Goal: Register for event/course

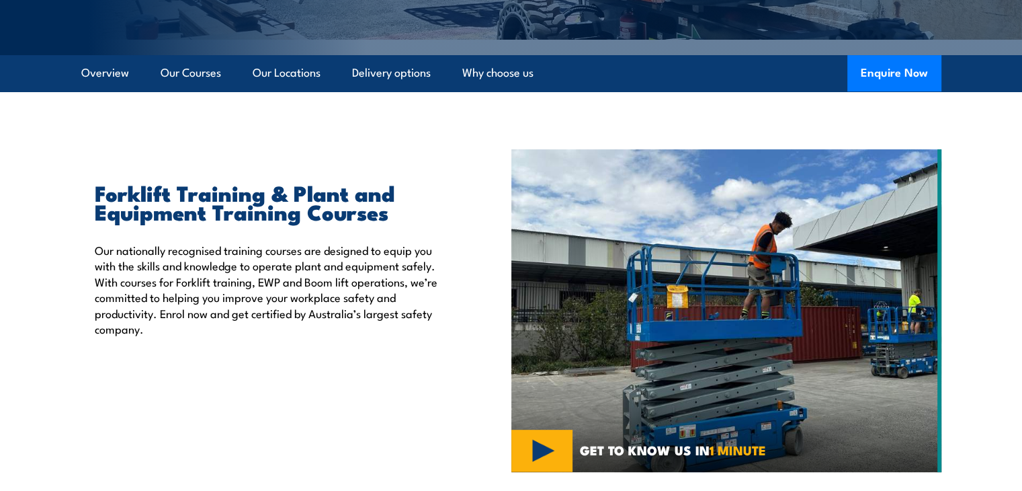
scroll to position [336, 0]
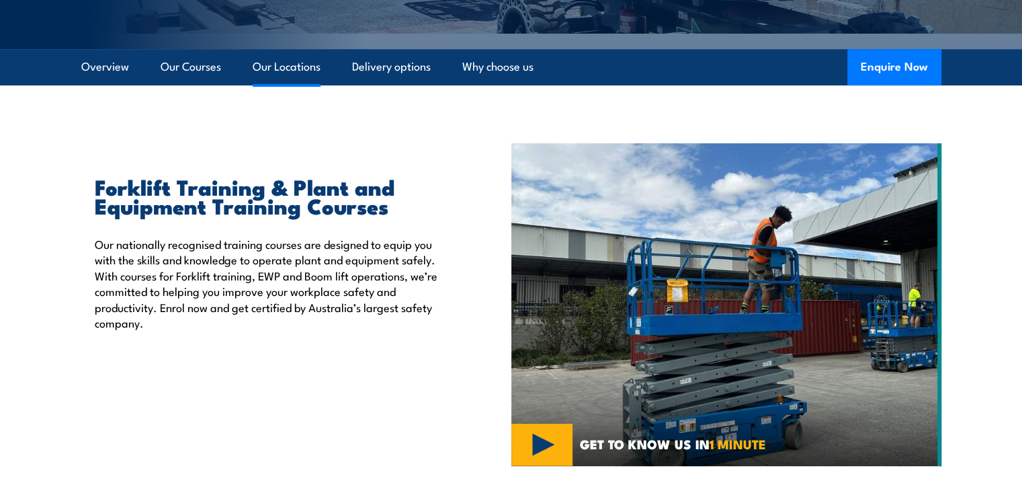
click at [297, 71] on link "Our Locations" at bounding box center [287, 67] width 68 height 36
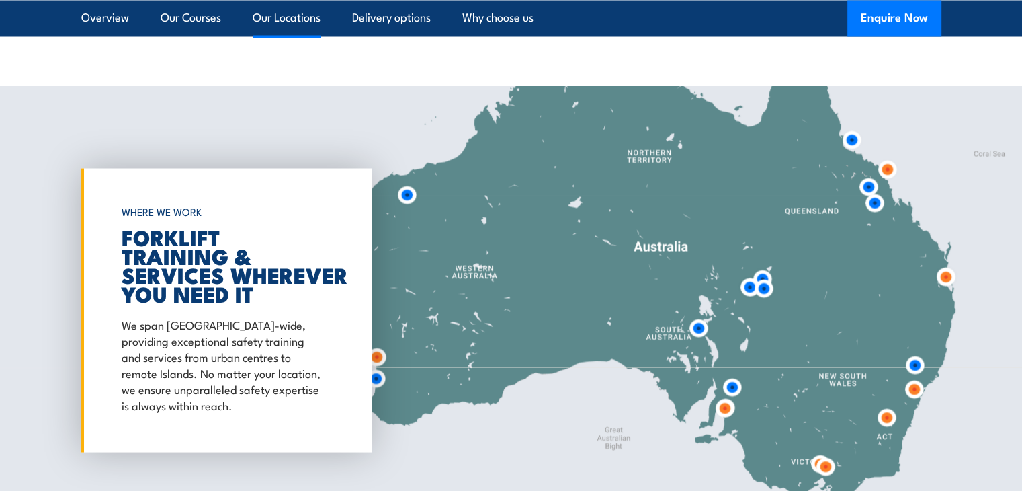
scroll to position [2486, 0]
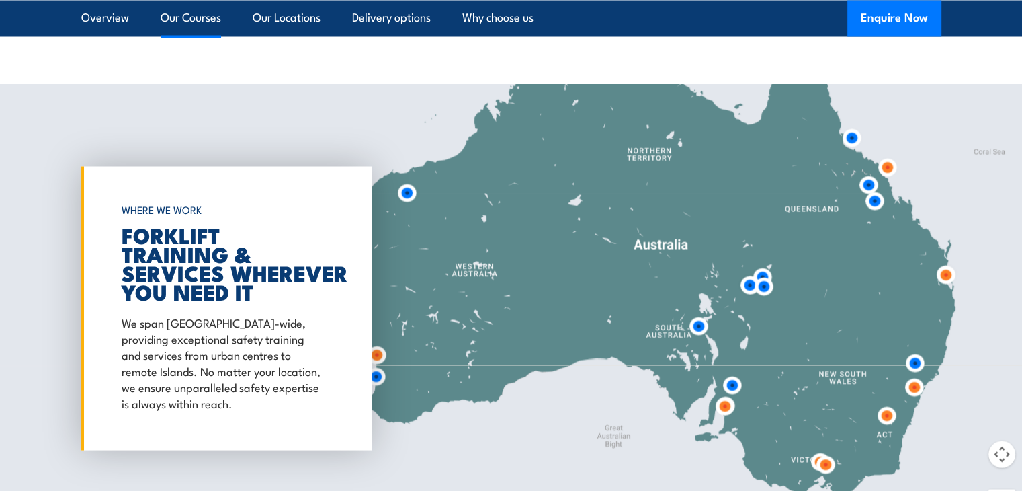
click at [196, 28] on link "Our Courses" at bounding box center [191, 18] width 60 height 36
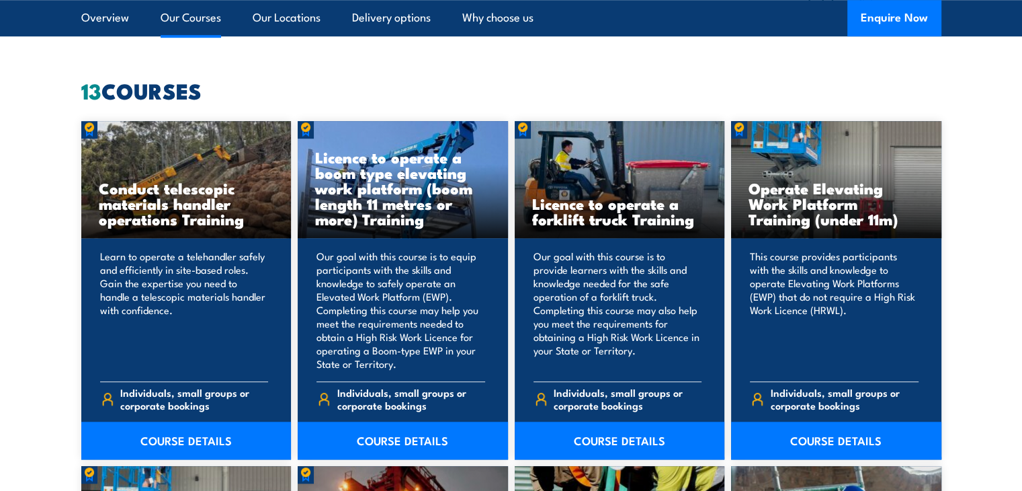
scroll to position [1019, 0]
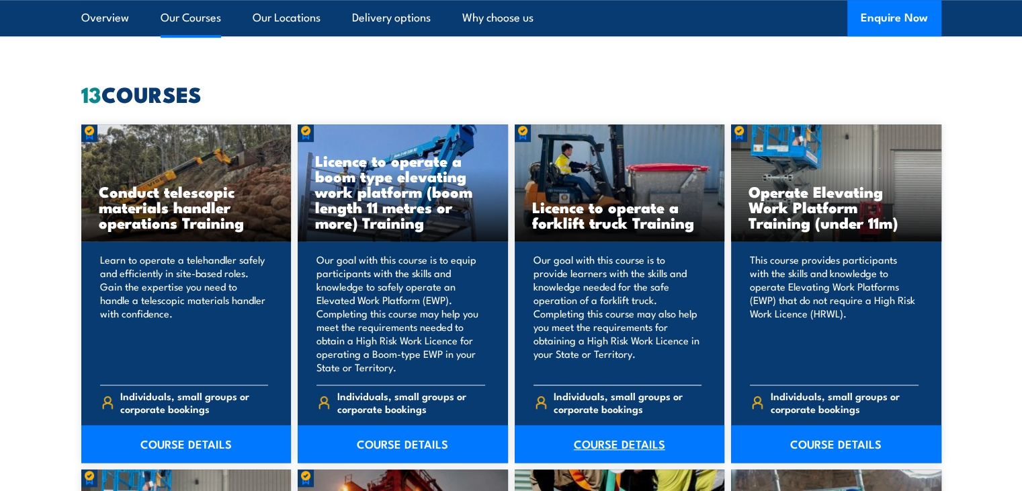
click at [603, 446] on link "COURSE DETAILS" at bounding box center [620, 444] width 210 height 38
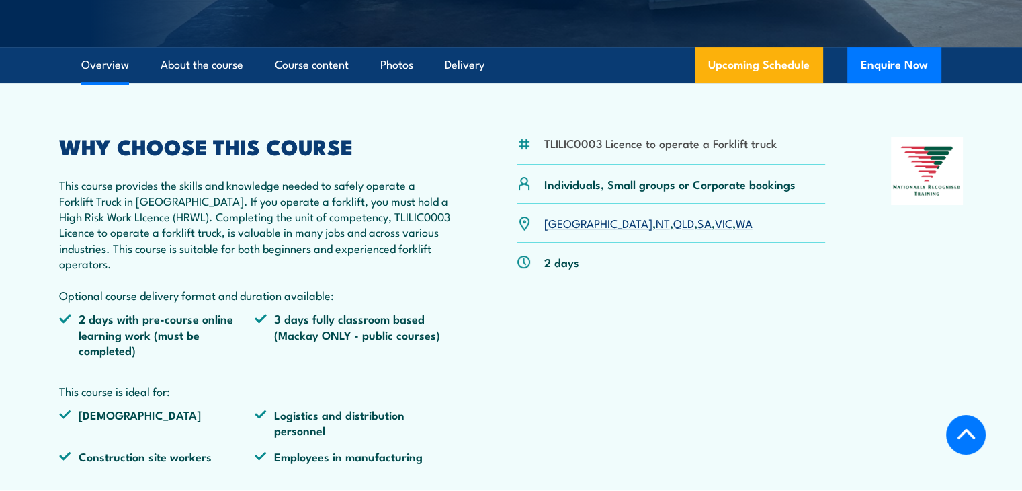
scroll to position [390, 0]
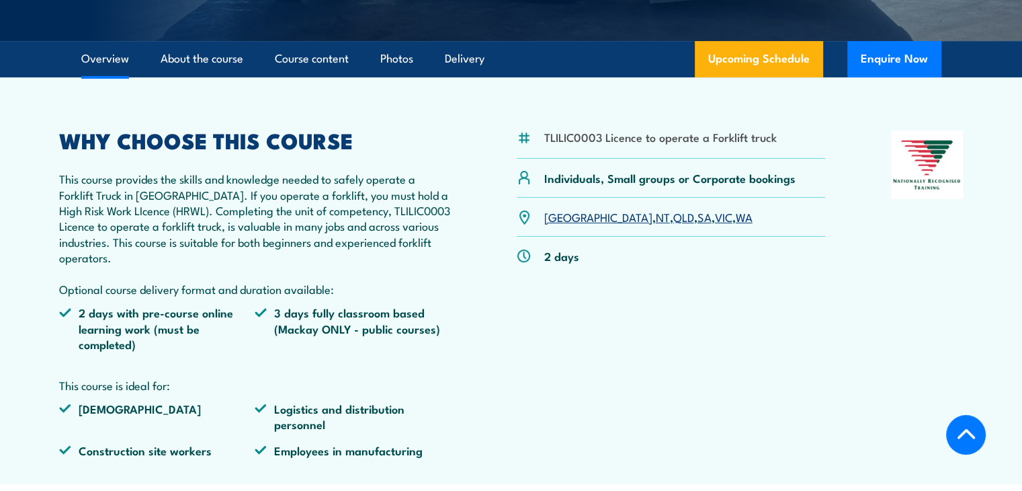
click at [656, 216] on link "NT" at bounding box center [663, 216] width 14 height 16
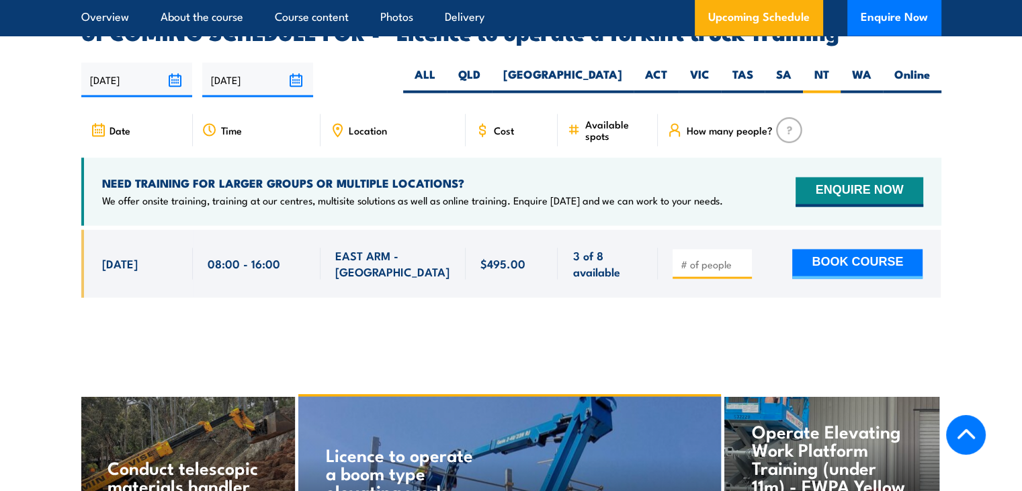
scroll to position [2249, 0]
